Goal: Transaction & Acquisition: Purchase product/service

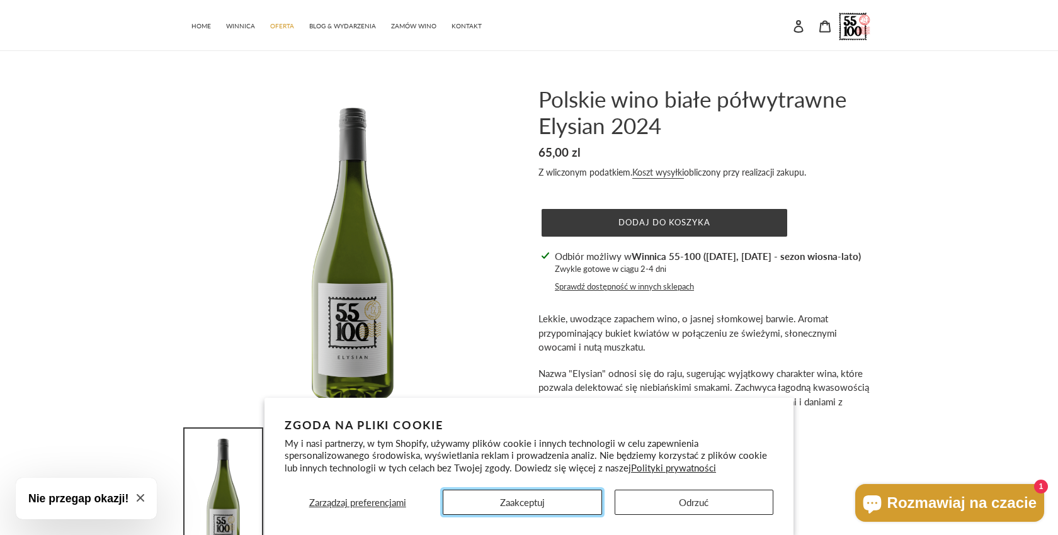
click at [514, 504] on button "Zaakceptuj" at bounding box center [522, 502] width 159 height 25
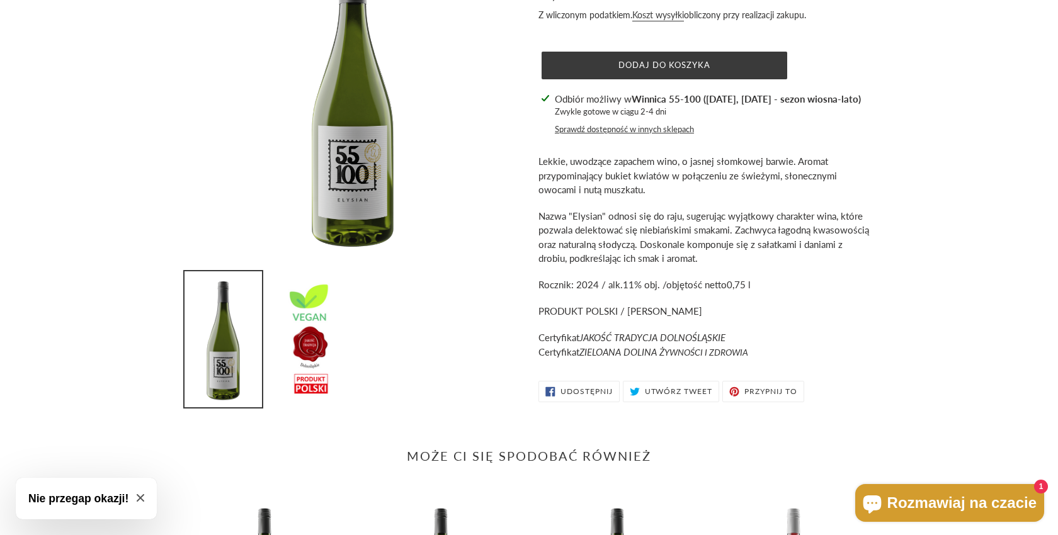
scroll to position [241, 0]
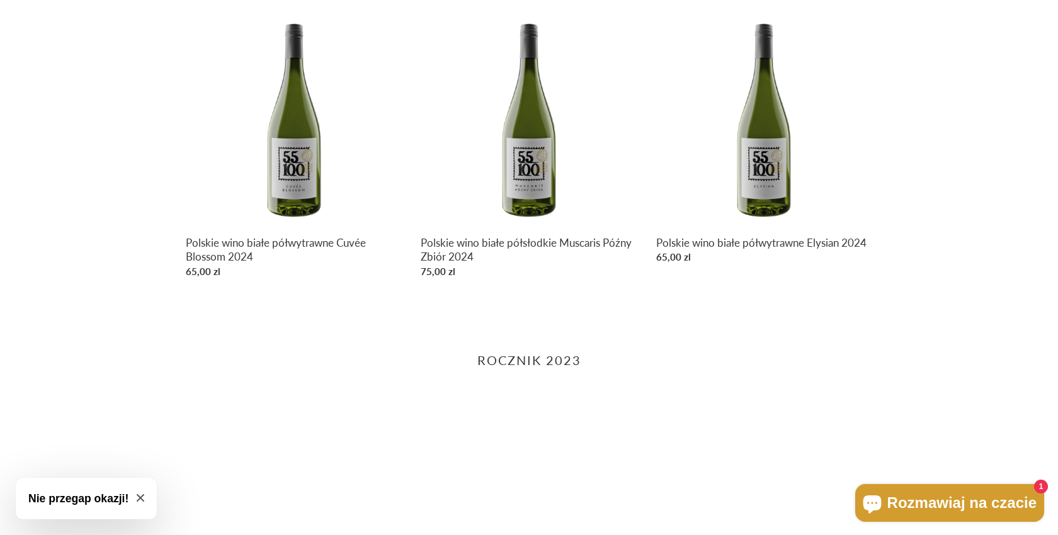
scroll to position [893, 0]
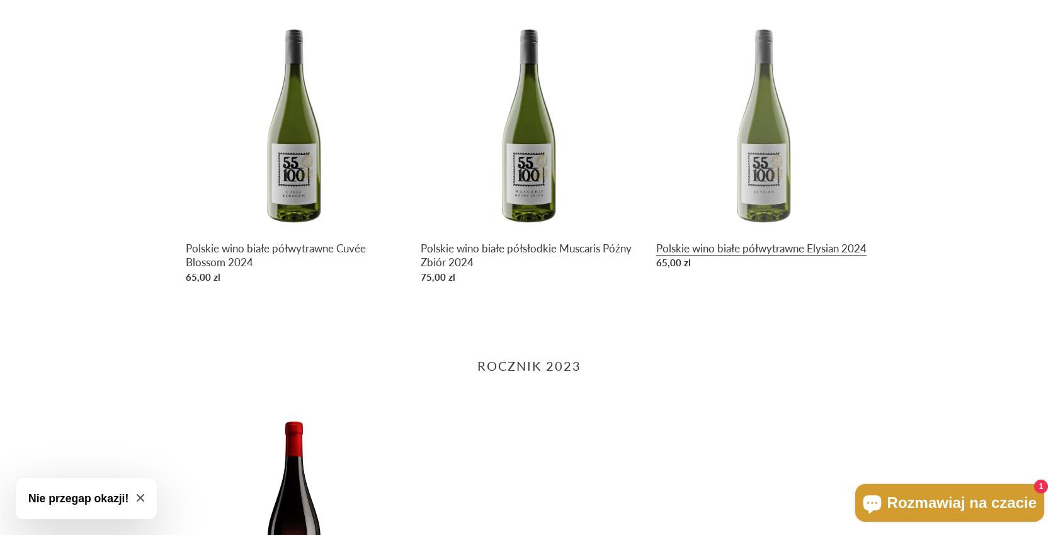
click at [681, 250] on link "Polskie wino białe półwytrawne Elysian 2024" at bounding box center [764, 145] width 216 height 260
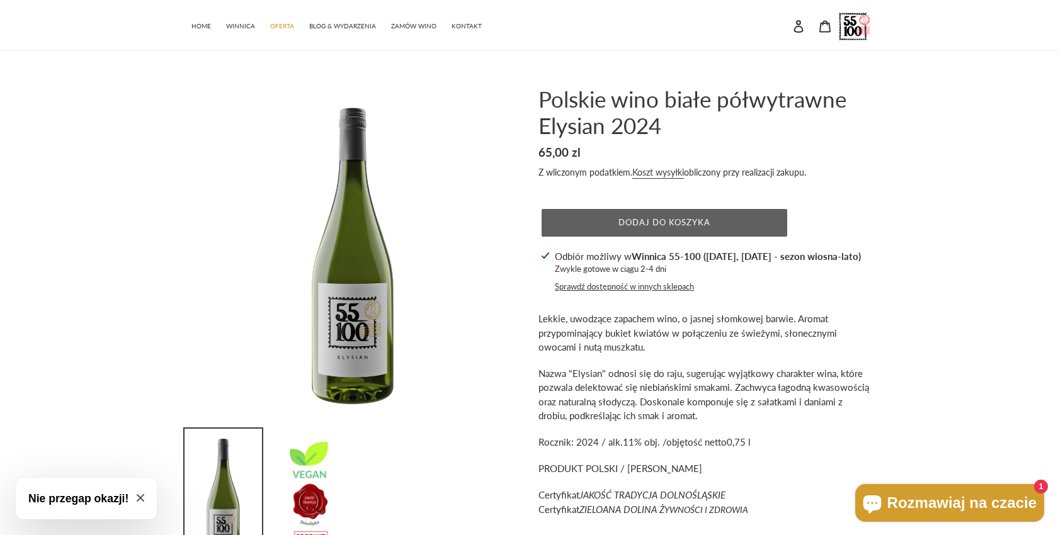
click at [689, 212] on button "Dodaj do koszyka" at bounding box center [664, 223] width 246 height 28
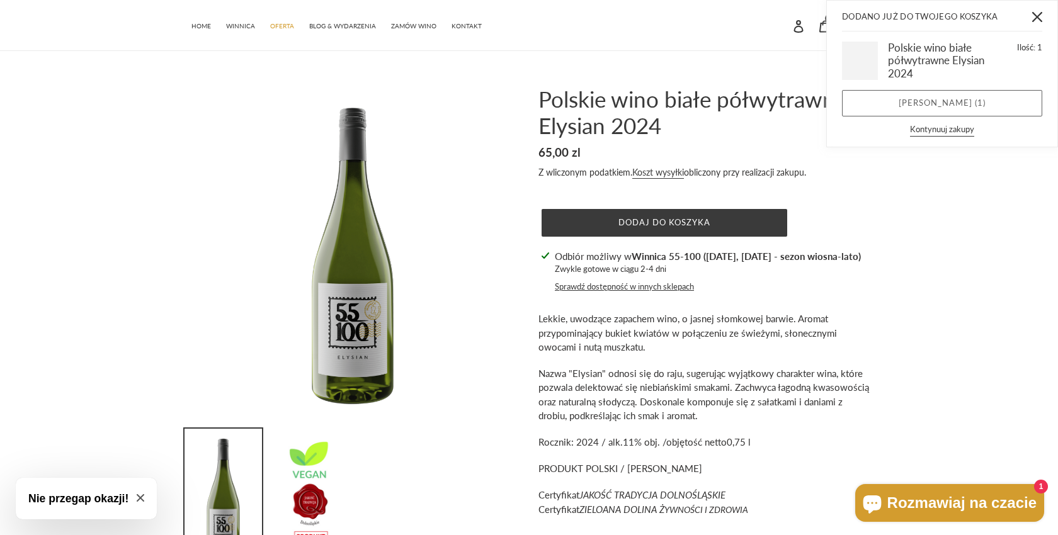
click at [937, 98] on link "Zobacz koszyk ( 1 )" at bounding box center [942, 103] width 200 height 26
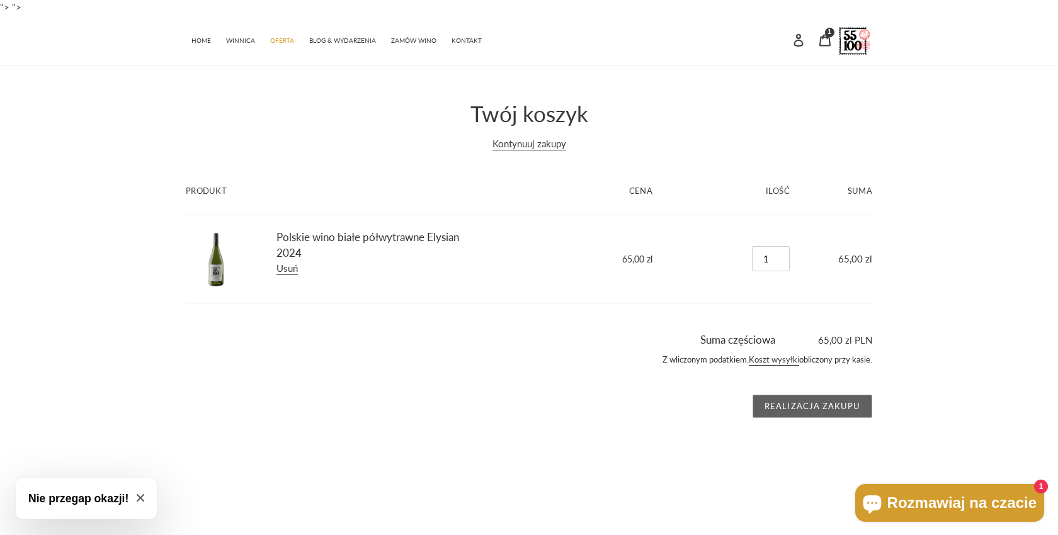
click at [830, 401] on input "Realizacja zakupu" at bounding box center [812, 407] width 120 height 24
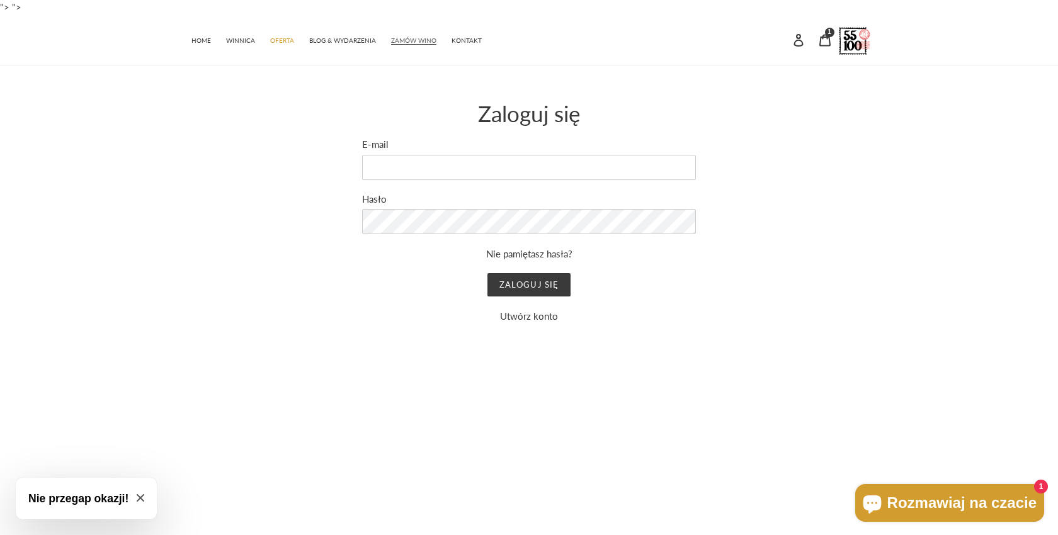
click at [419, 43] on span "ZAMÓW WINO" at bounding box center [413, 41] width 45 height 8
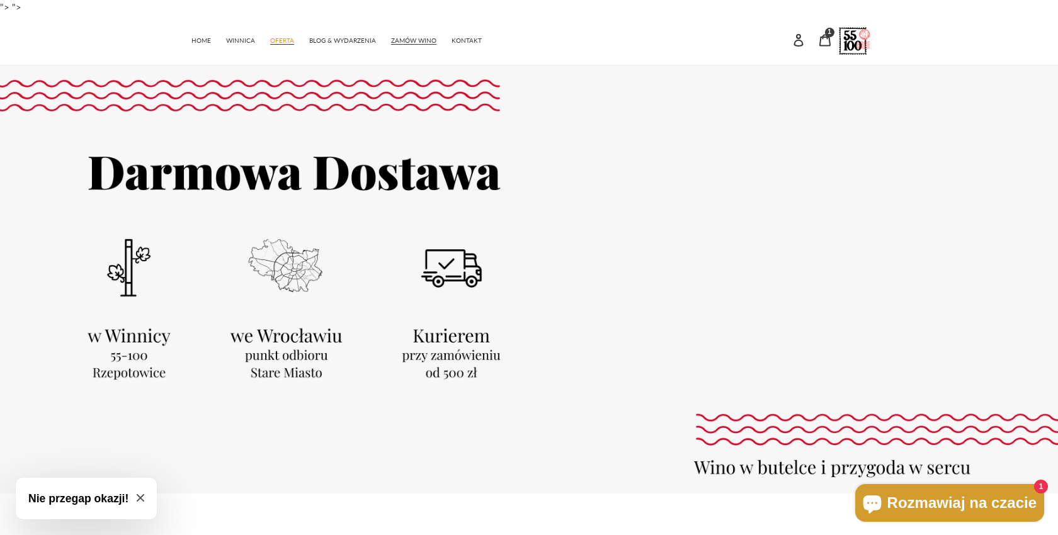
click at [278, 45] on link "OFERTA" at bounding box center [282, 39] width 37 height 18
click at [820, 50] on link "Koszyk 1 pozycję" at bounding box center [825, 39] width 26 height 27
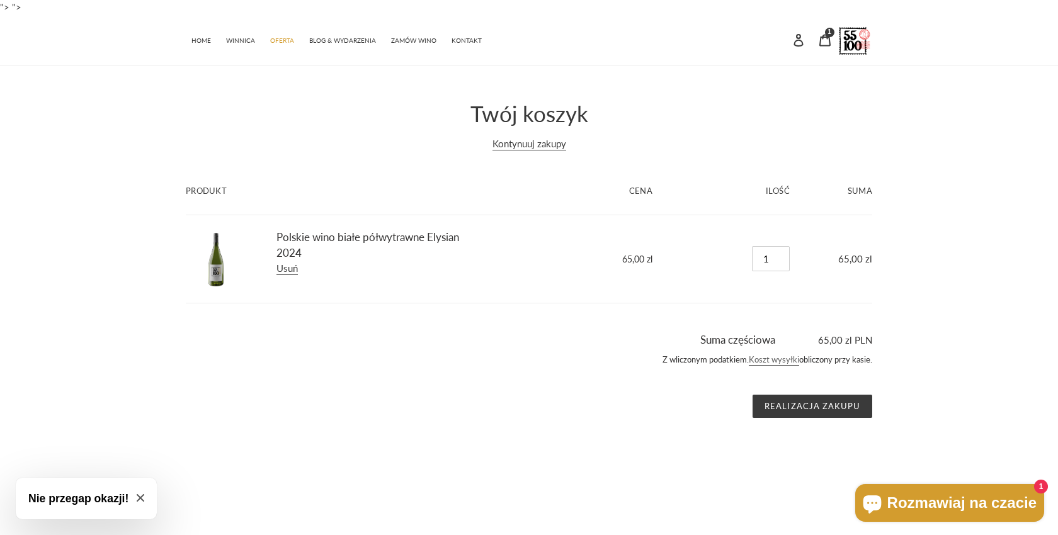
click at [764, 358] on link "Koszt wysyłki" at bounding box center [774, 359] width 50 height 11
